Goal: Transaction & Acquisition: Book appointment/travel/reservation

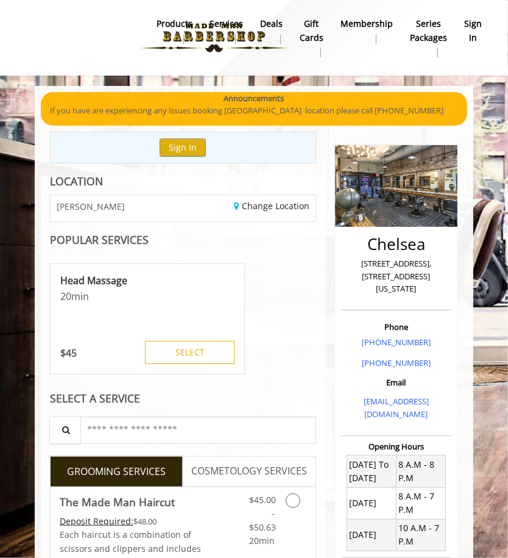
click at [202, 375] on div "Head Massage 20 min $ 45 SELECT" at bounding box center [147, 319] width 195 height 122
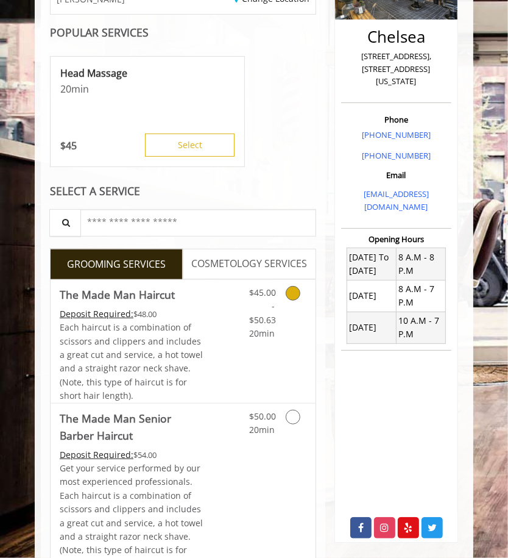
click at [243, 311] on div "$45.00 - $50.63 20min" at bounding box center [262, 310] width 44 height 61
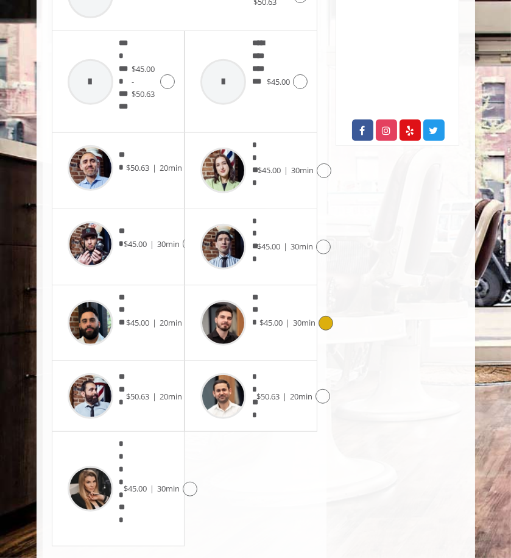
scroll to position [605, 0]
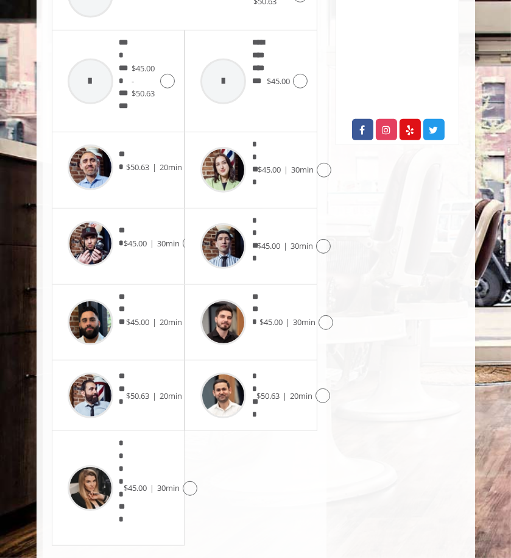
click at [97, 372] on img at bounding box center [91, 395] width 46 height 46
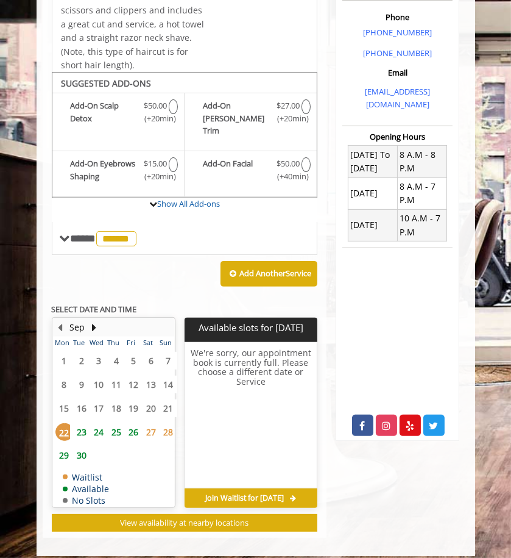
scroll to position [315, 0]
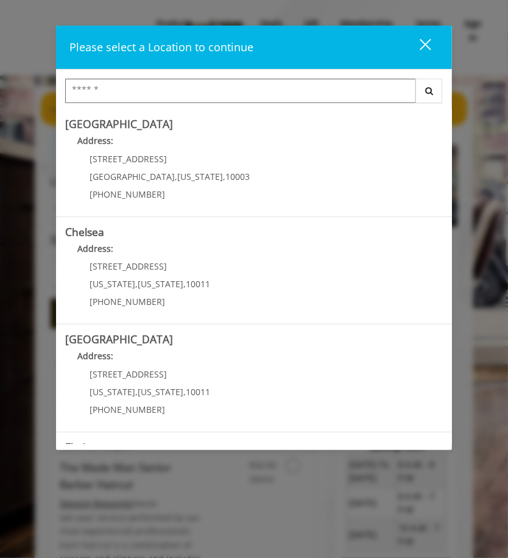
scroll to position [23, 0]
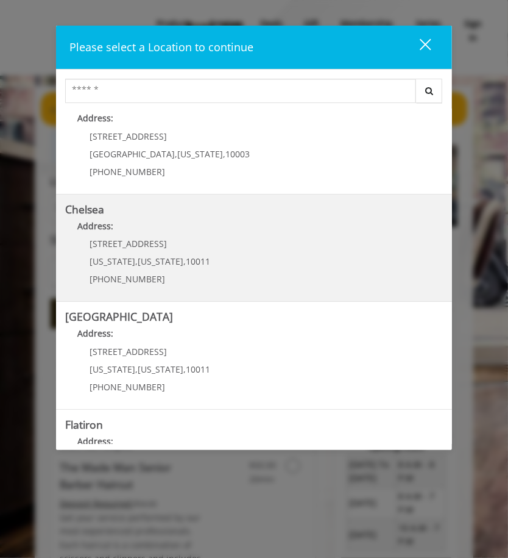
click at [186, 259] on span "10011" at bounding box center [198, 261] width 24 height 12
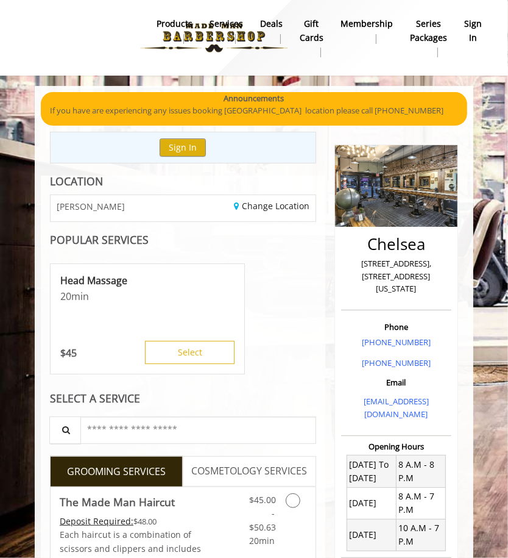
click at [268, 368] on div "Head Massage 20 min $ 45 Select" at bounding box center [183, 319] width 266 height 122
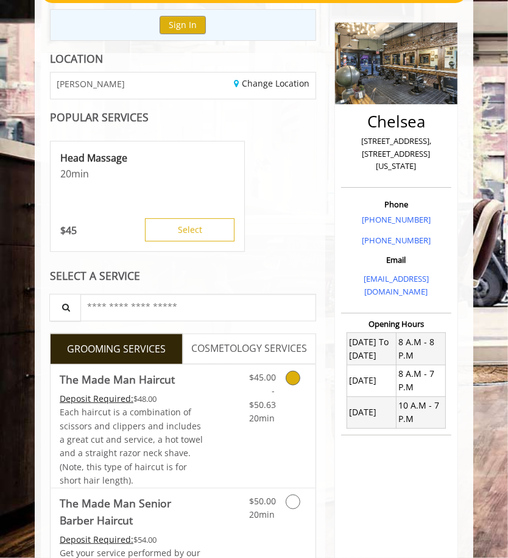
click at [293, 386] on div "Grooming services" at bounding box center [300, 394] width 32 height 61
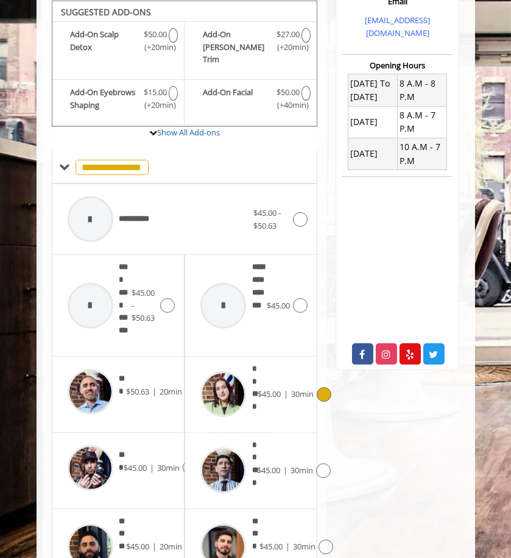
scroll to position [435, 0]
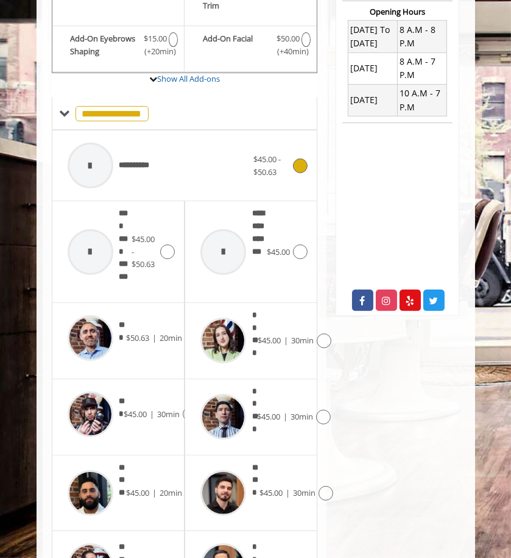
click at [299, 158] on icon at bounding box center [300, 165] width 15 height 15
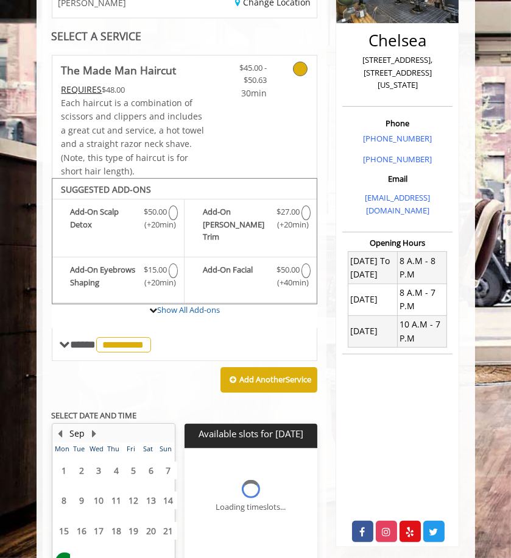
scroll to position [315, 0]
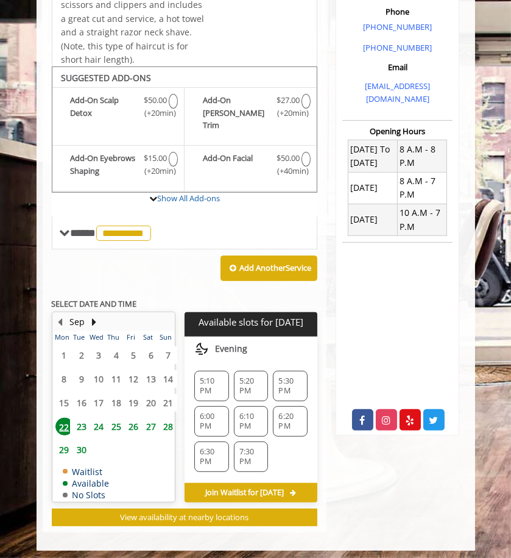
click at [257, 447] on span "7:30 PM" at bounding box center [252, 457] width 24 height 20
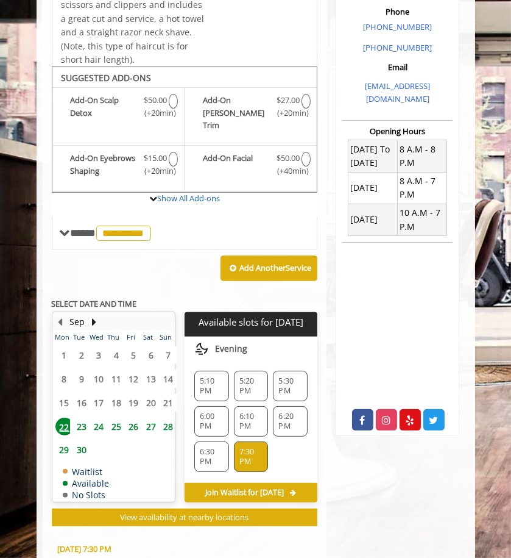
scroll to position [541, 0]
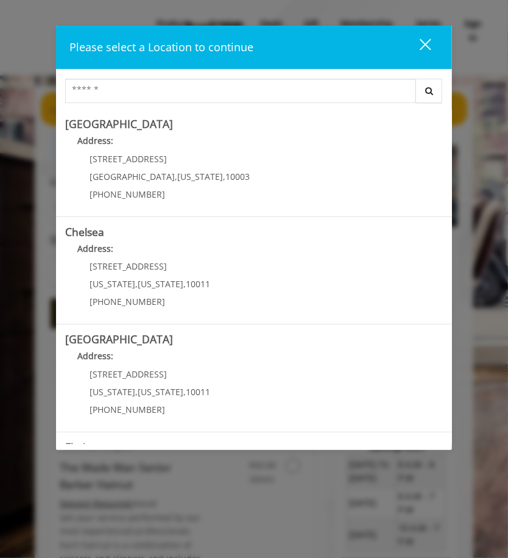
click at [209, 311] on link "Chelsea Address: 169/170 W 23rd St New York , New York , 10011 (917) 639-3902" at bounding box center [254, 270] width 379 height 89
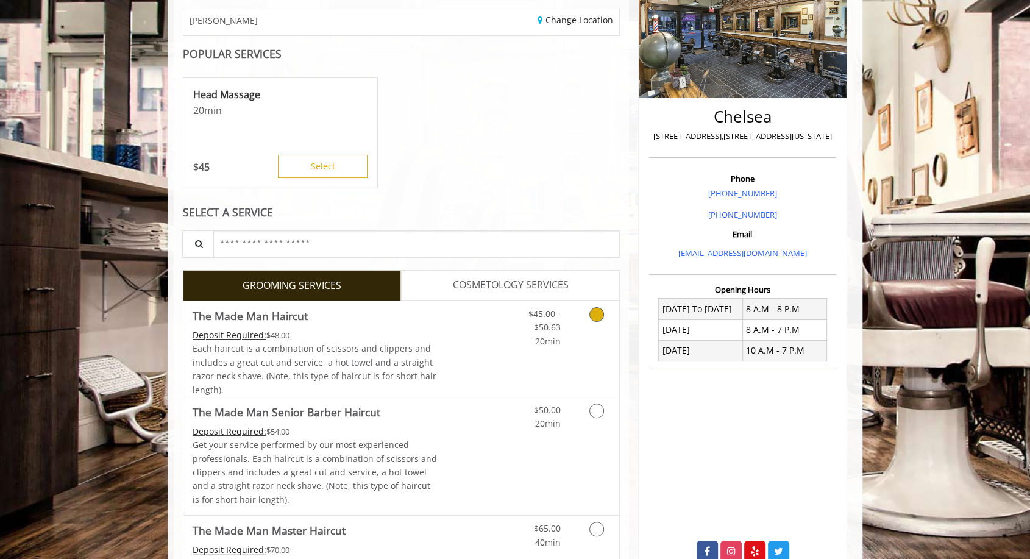
click at [518, 319] on div "Grooming services" at bounding box center [594, 324] width 49 height 47
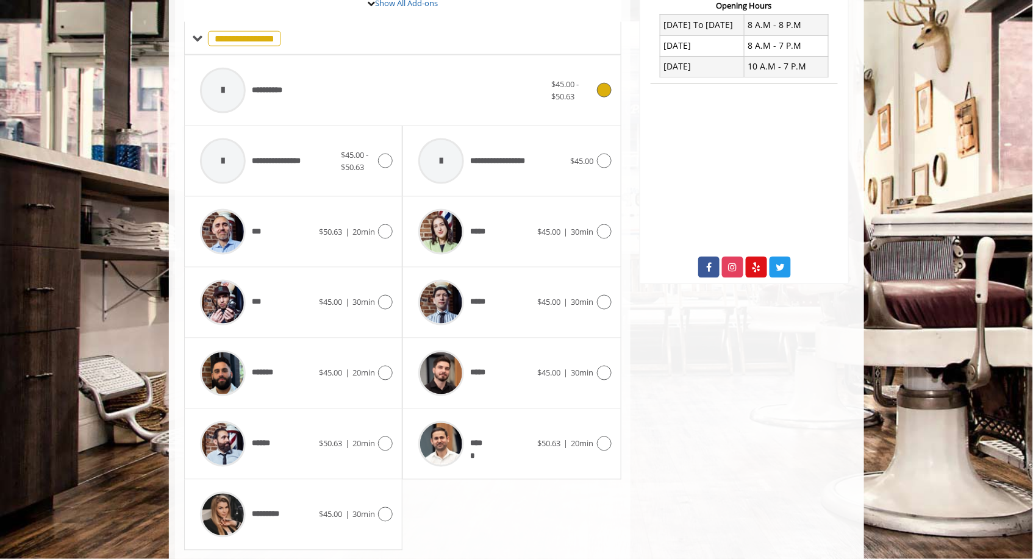
scroll to position [483, 0]
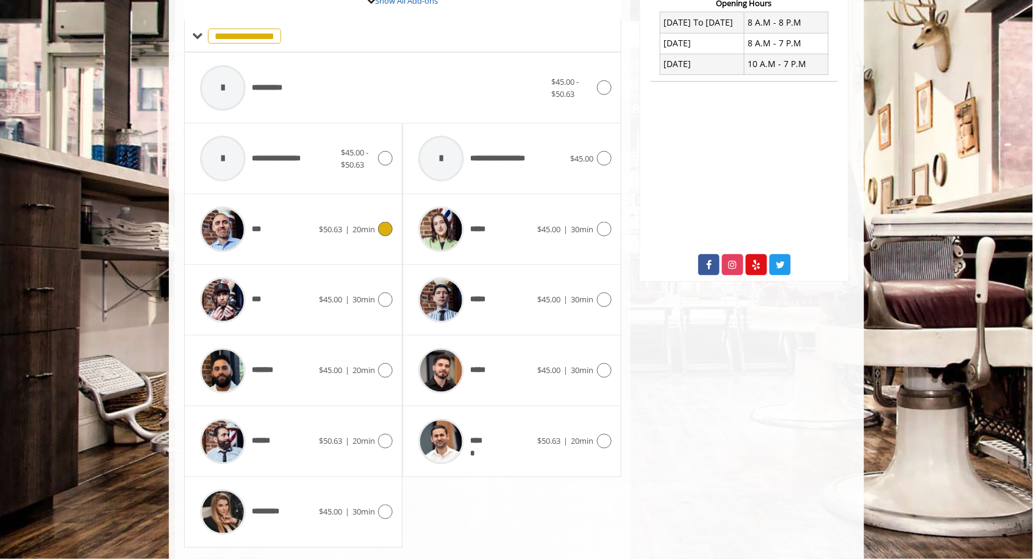
click at [332, 217] on div "*** $50.63 | 20min" at bounding box center [293, 230] width 199 height 58
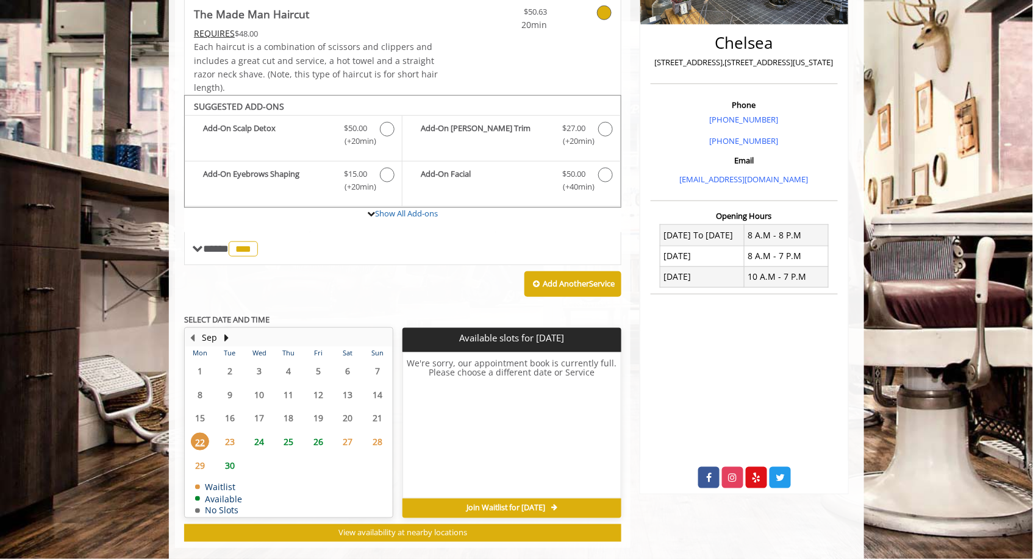
scroll to position [288, 0]
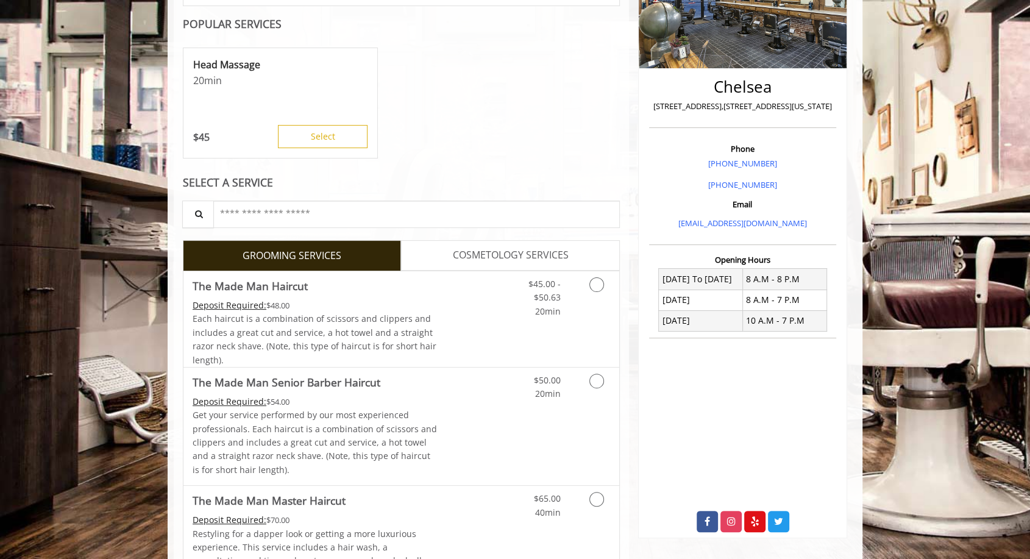
click at [482, 422] on link "Discounted Price" at bounding box center [474, 427] width 73 height 118
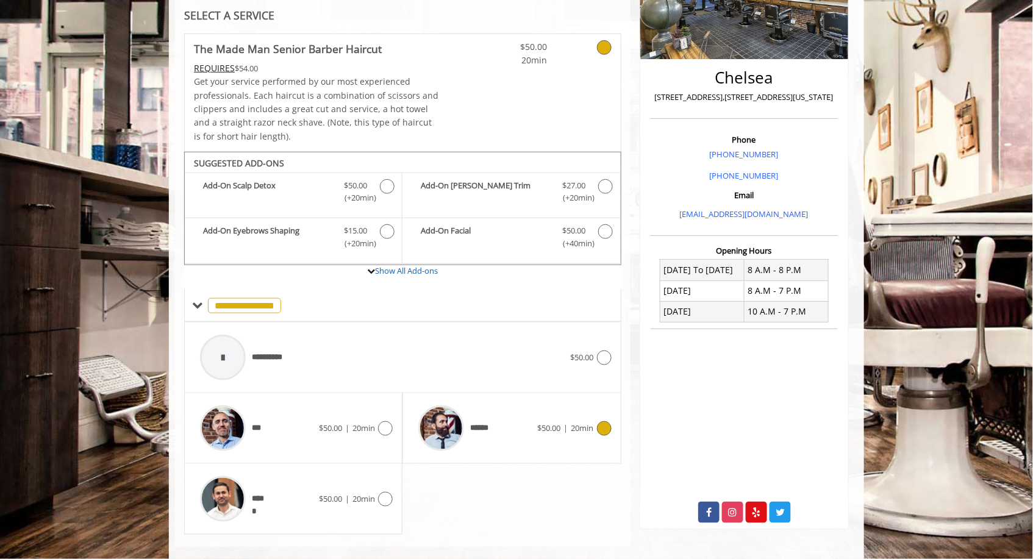
scroll to position [252, 0]
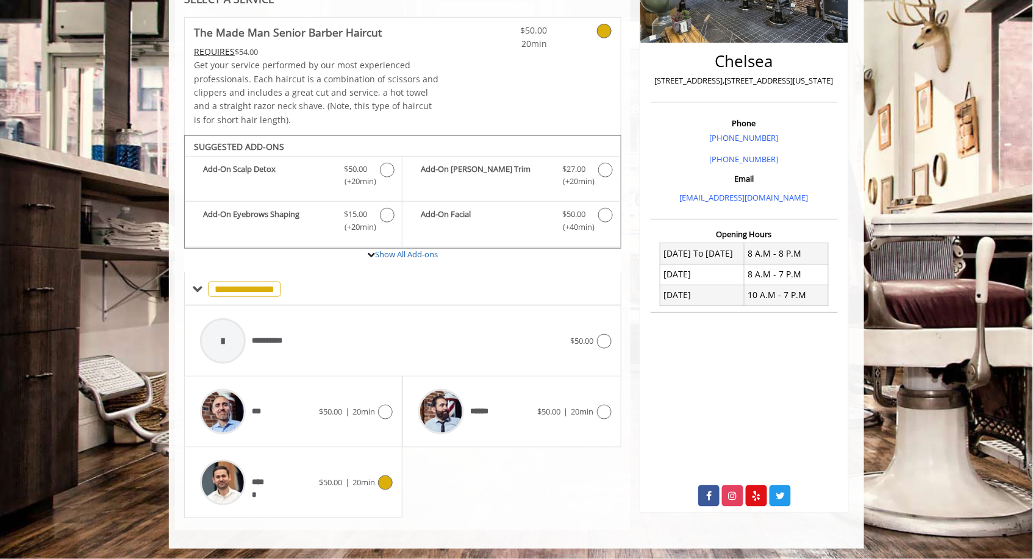
click at [368, 482] on span "20min" at bounding box center [363, 482] width 23 height 11
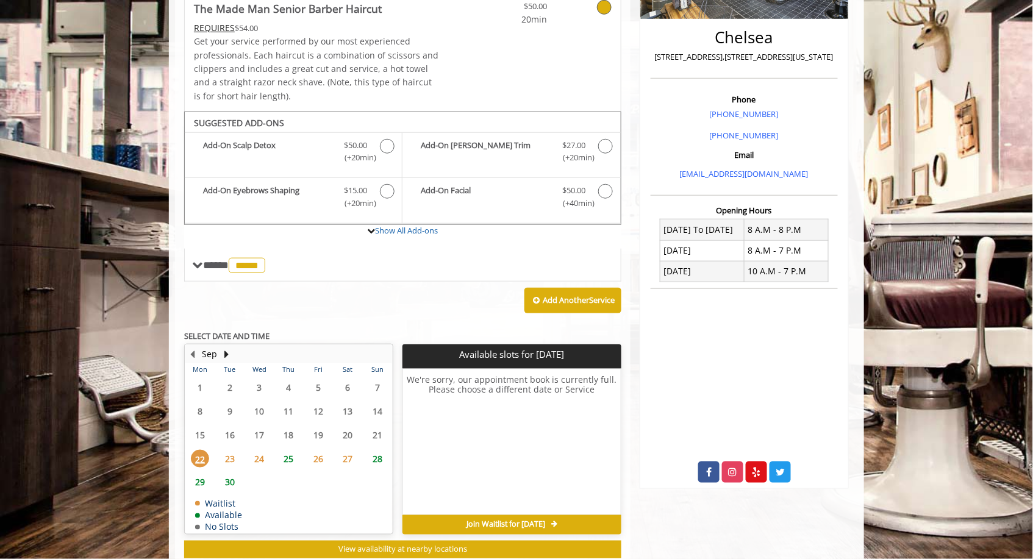
scroll to position [310, 0]
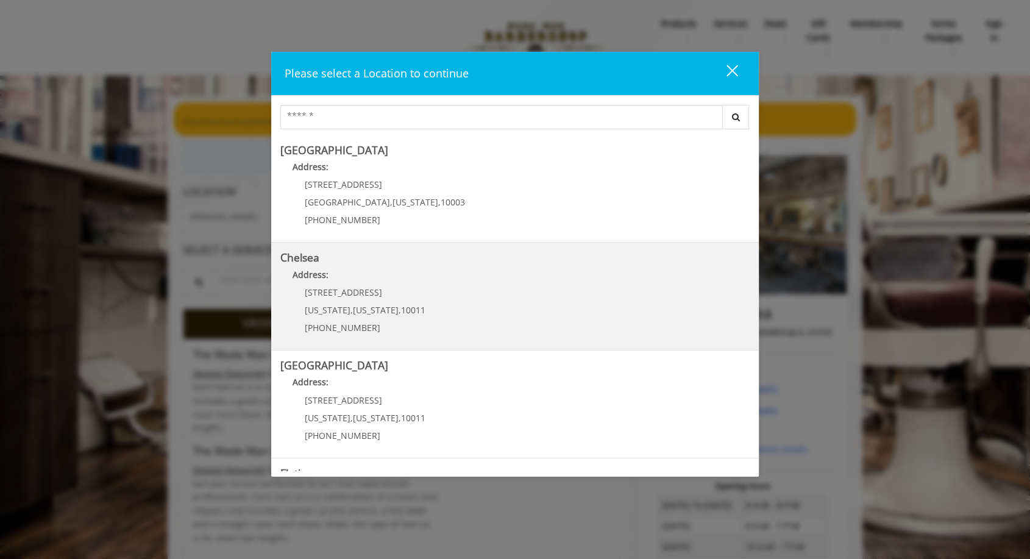
click at [447, 325] on link "Chelsea Address: 169/170 W 23rd St New York , New York , 10011 (917) 639-3902" at bounding box center [514, 296] width 469 height 89
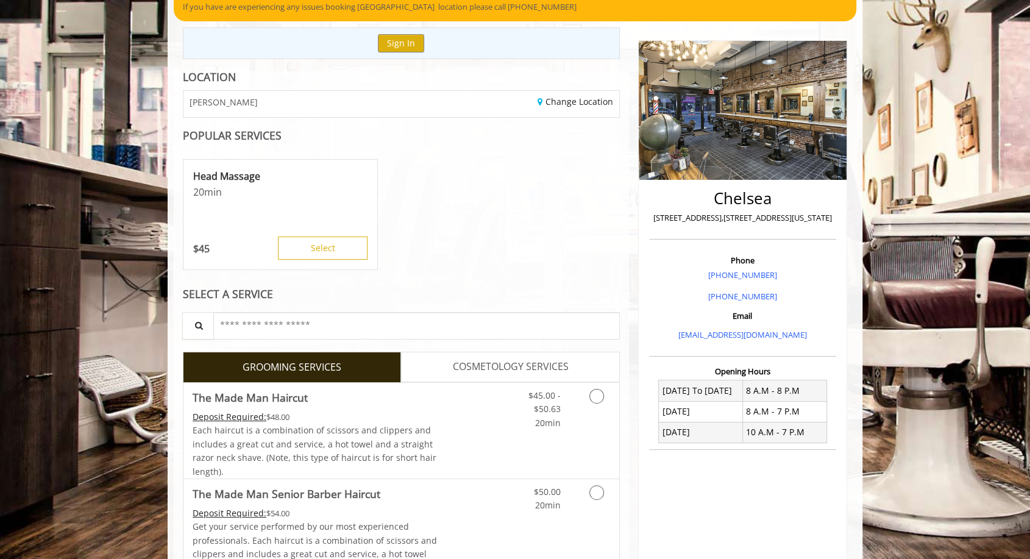
scroll to position [117, 0]
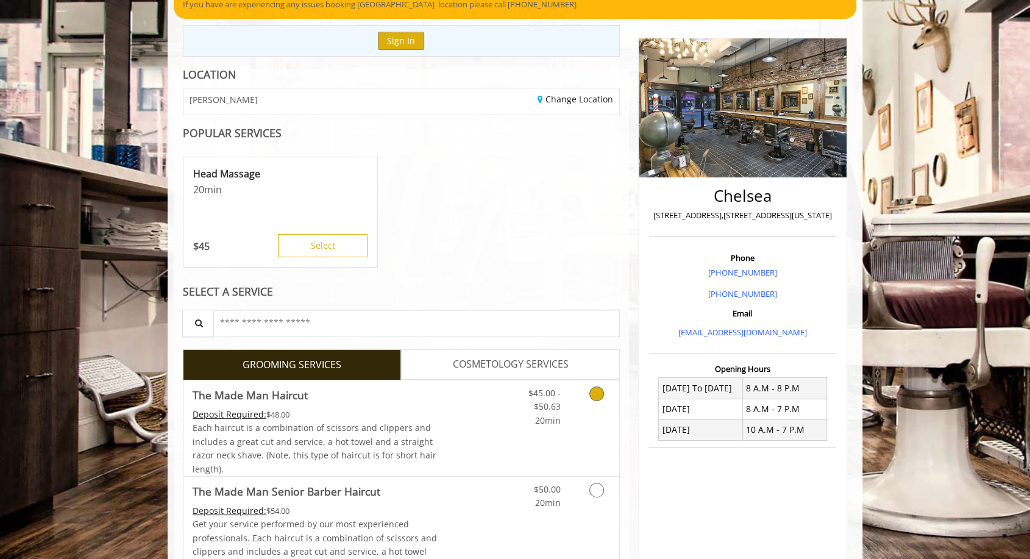
click at [433, 417] on div "Deposit Required: $48.00" at bounding box center [315, 414] width 245 height 13
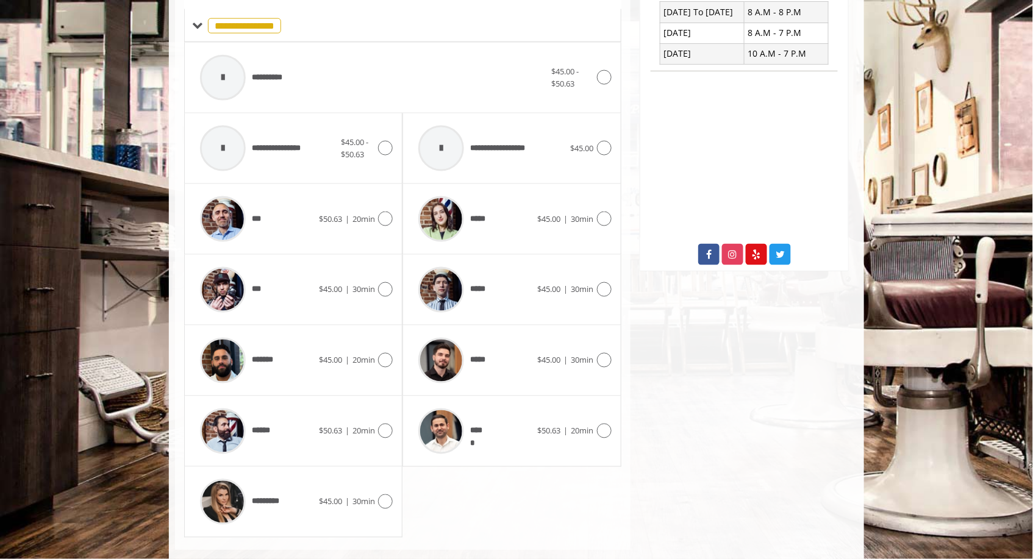
scroll to position [513, 0]
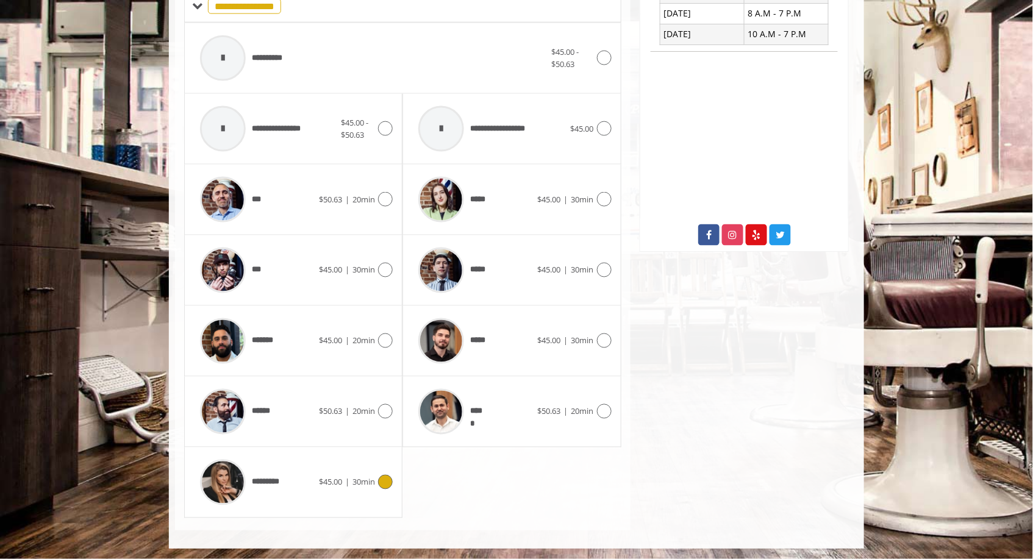
click at [299, 492] on div "*********" at bounding box center [256, 482] width 125 height 58
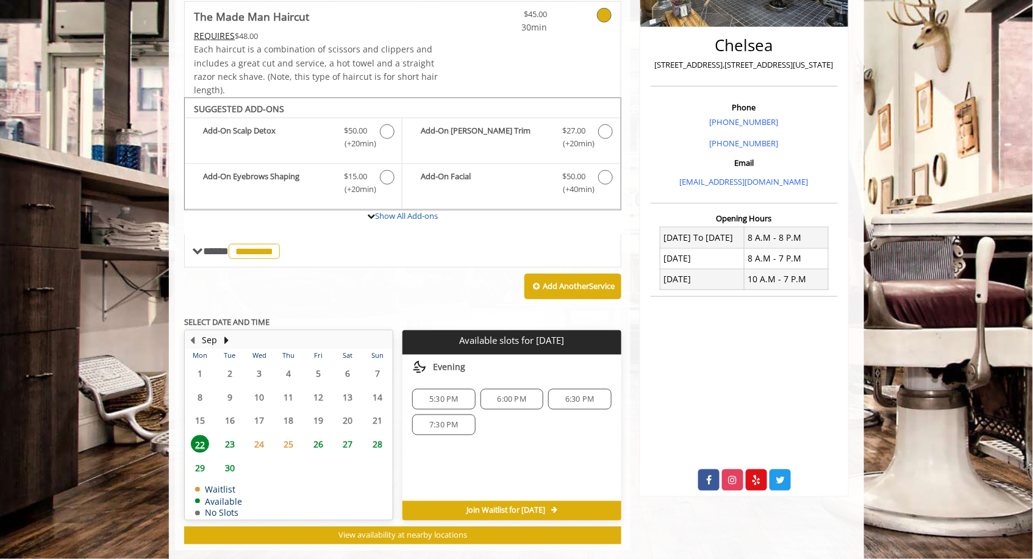
scroll to position [288, 0]
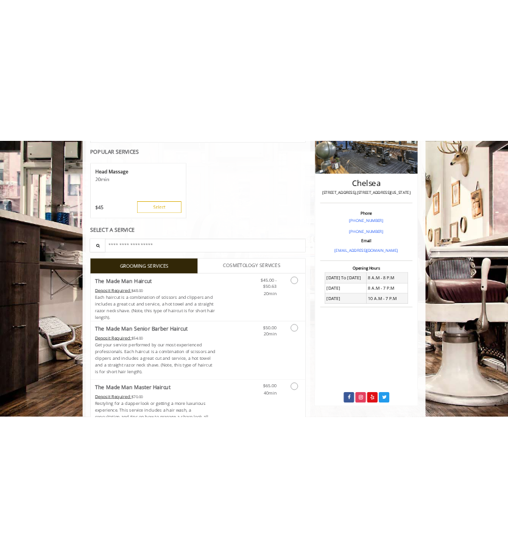
scroll to position [229, 0]
